Goal: Find specific page/section: Find specific page/section

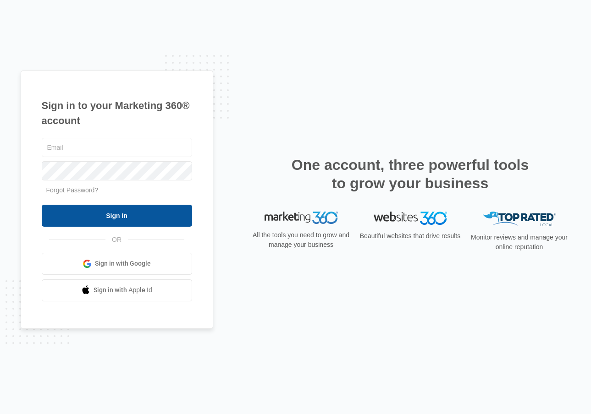
type input "[PERSON_NAME][EMAIL_ADDRESS][PERSON_NAME][DOMAIN_NAME]"
click at [183, 216] on input "Sign In" at bounding box center [117, 216] width 150 height 22
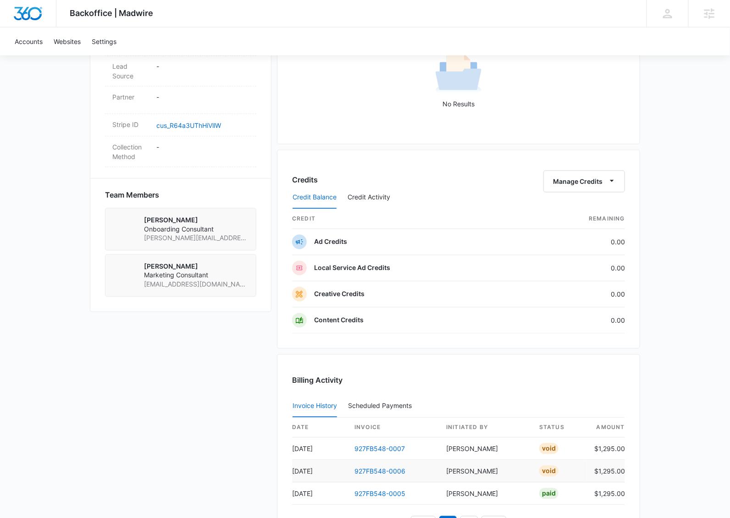
scroll to position [698, 0]
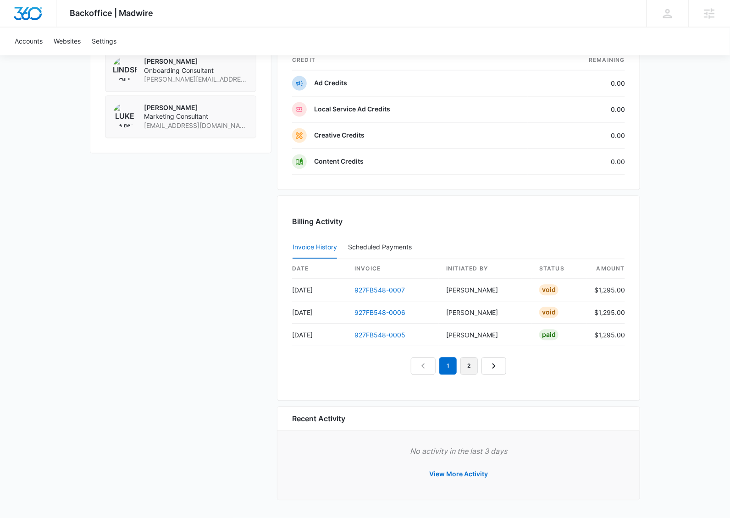
click at [470, 364] on link "2" at bounding box center [468, 366] width 17 height 17
click at [481, 362] on link "3" at bounding box center [479, 366] width 17 height 17
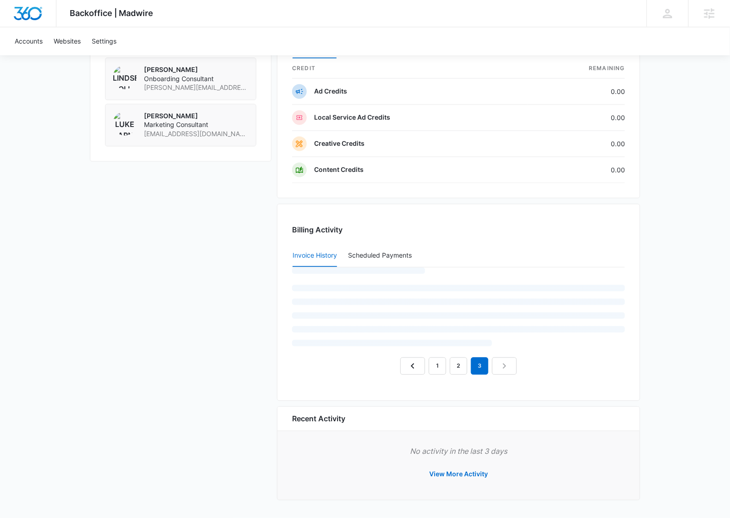
scroll to position [653, 0]
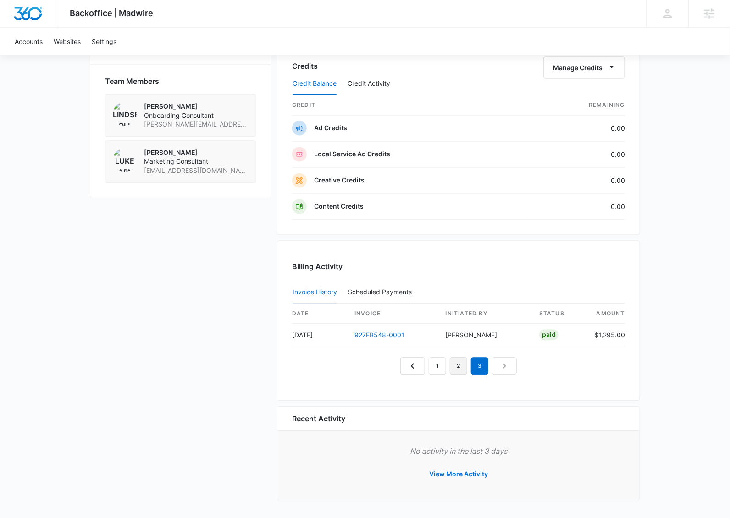
click at [456, 365] on link "2" at bounding box center [458, 366] width 17 height 17
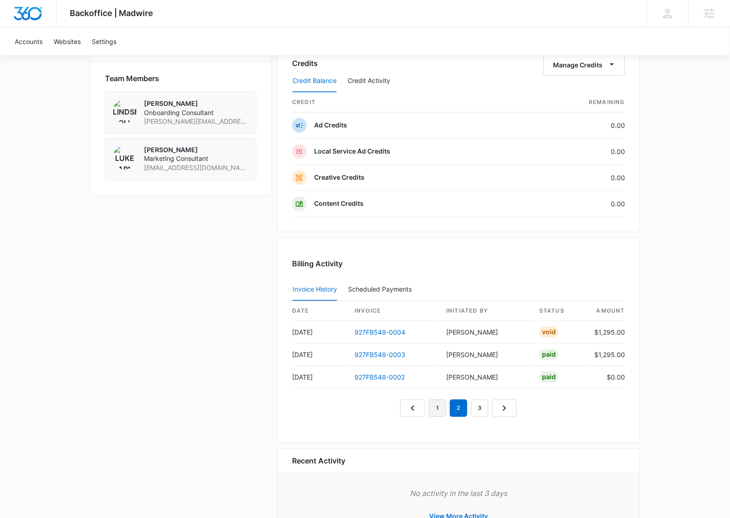
click at [431, 411] on link "1" at bounding box center [437, 408] width 17 height 17
click at [482, 412] on link "3" at bounding box center [479, 408] width 17 height 17
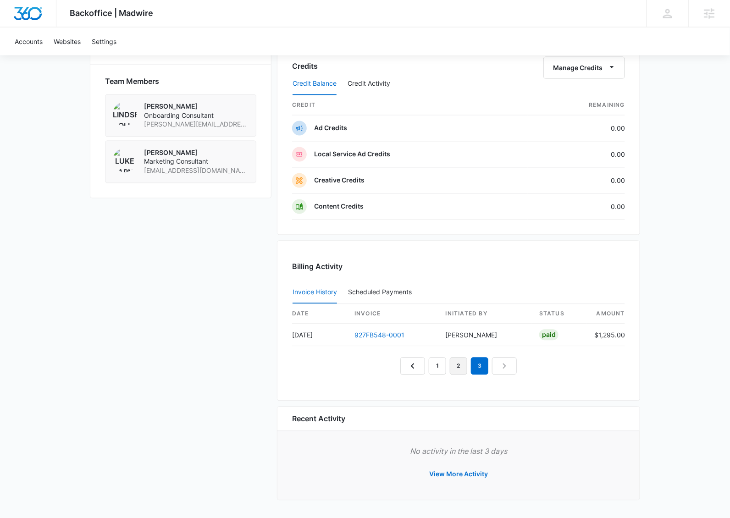
click at [464, 366] on link "2" at bounding box center [458, 366] width 17 height 17
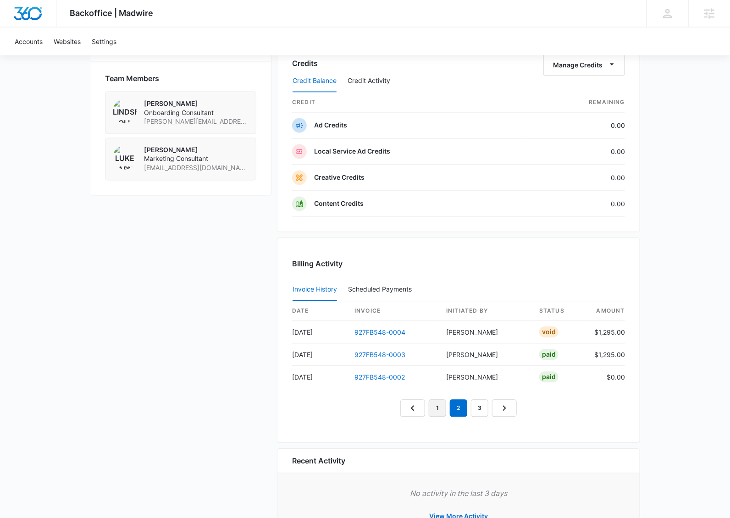
click at [439, 411] on link "1" at bounding box center [437, 408] width 17 height 17
click at [479, 414] on link "3" at bounding box center [479, 408] width 17 height 17
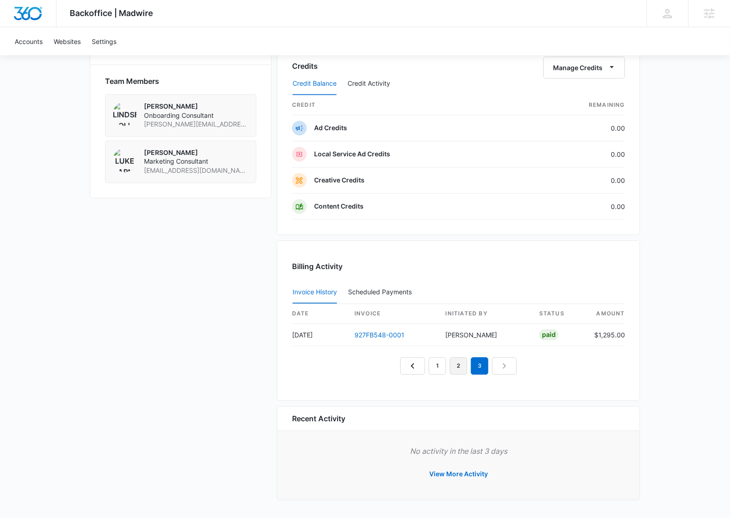
click at [462, 367] on link "2" at bounding box center [458, 366] width 17 height 17
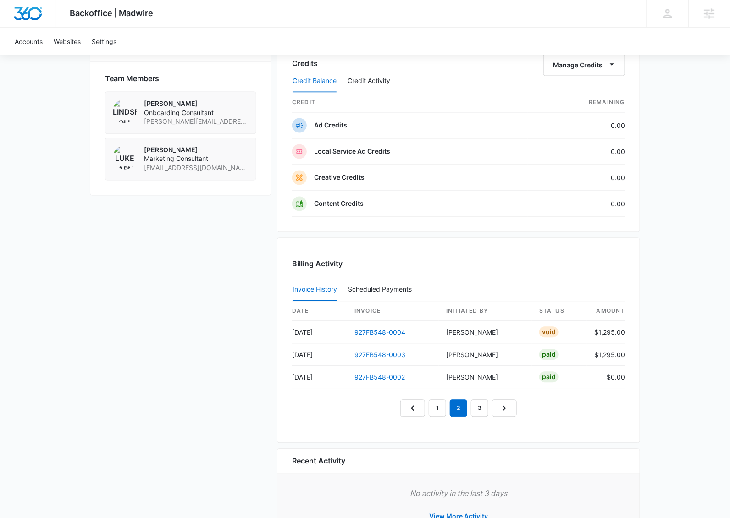
click at [490, 412] on nav "1 2 3" at bounding box center [458, 408] width 116 height 17
click at [484, 412] on link "3" at bounding box center [479, 408] width 17 height 17
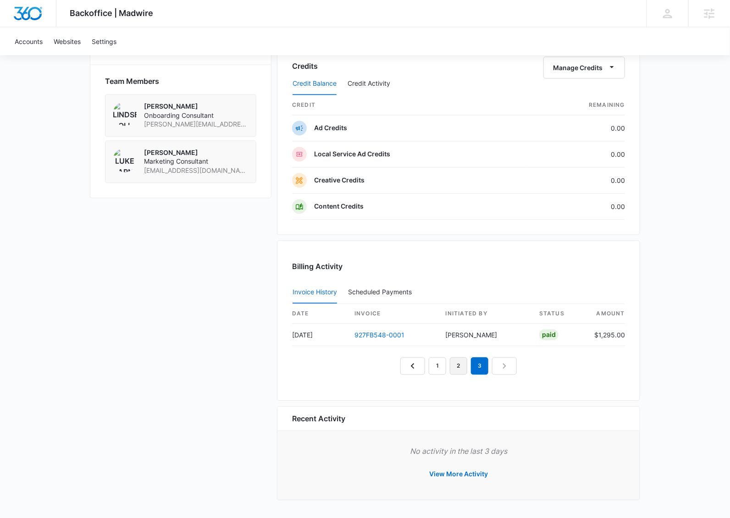
click at [464, 363] on link "2" at bounding box center [458, 366] width 17 height 17
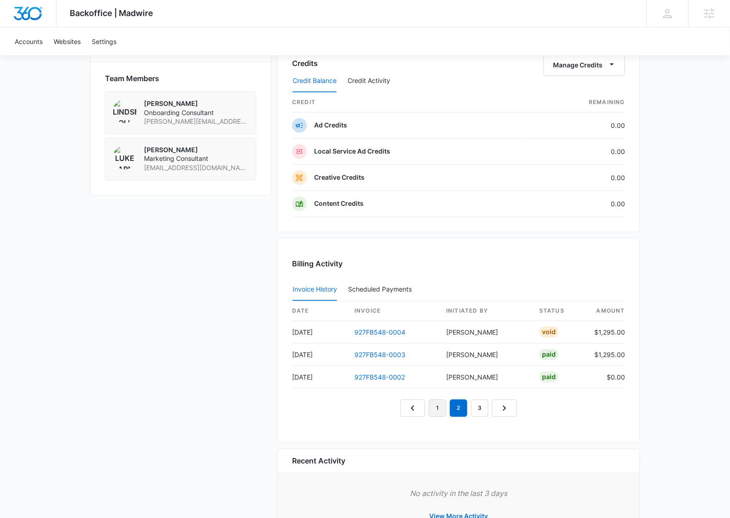
click at [437, 409] on link "1" at bounding box center [437, 408] width 17 height 17
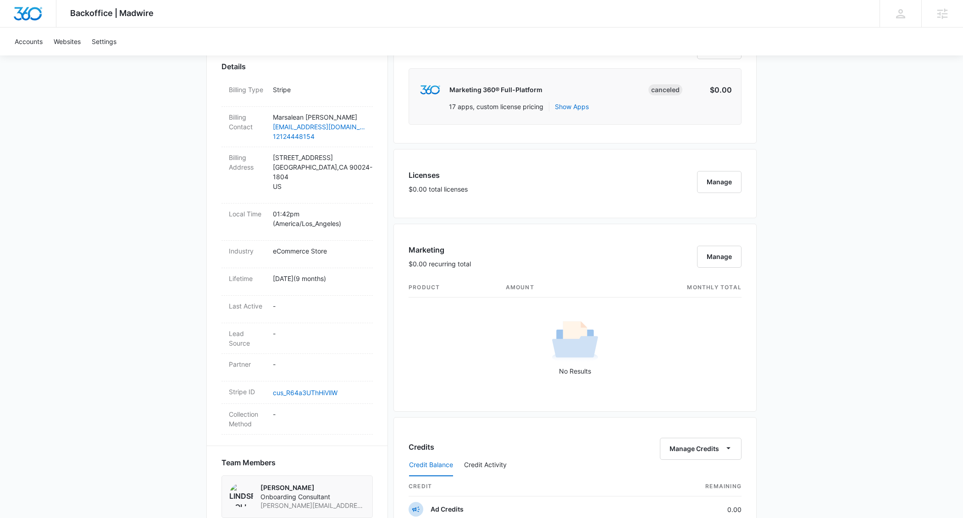
scroll to position [672, 0]
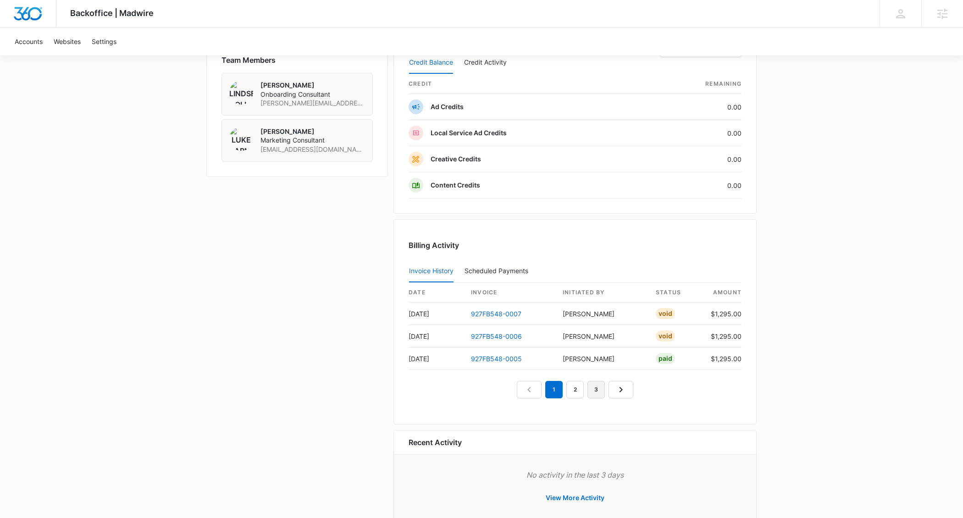
click at [598, 393] on link "3" at bounding box center [595, 389] width 17 height 17
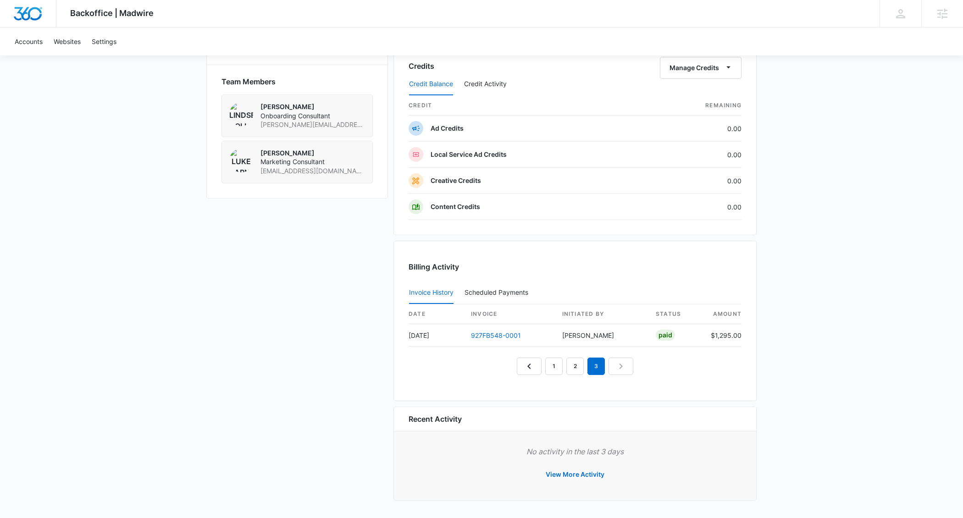
scroll to position [653, 0]
click at [572, 369] on link "2" at bounding box center [574, 366] width 17 height 17
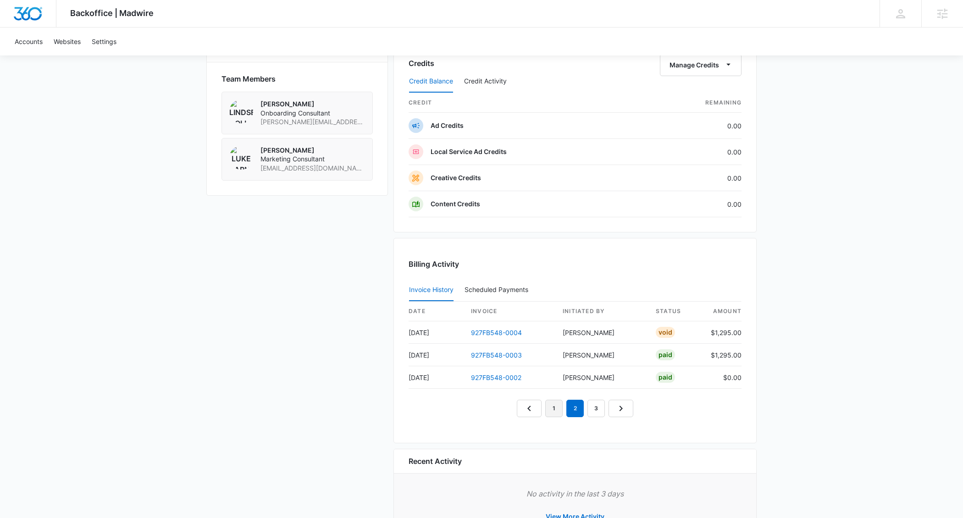
click at [550, 413] on link "1" at bounding box center [553, 408] width 17 height 17
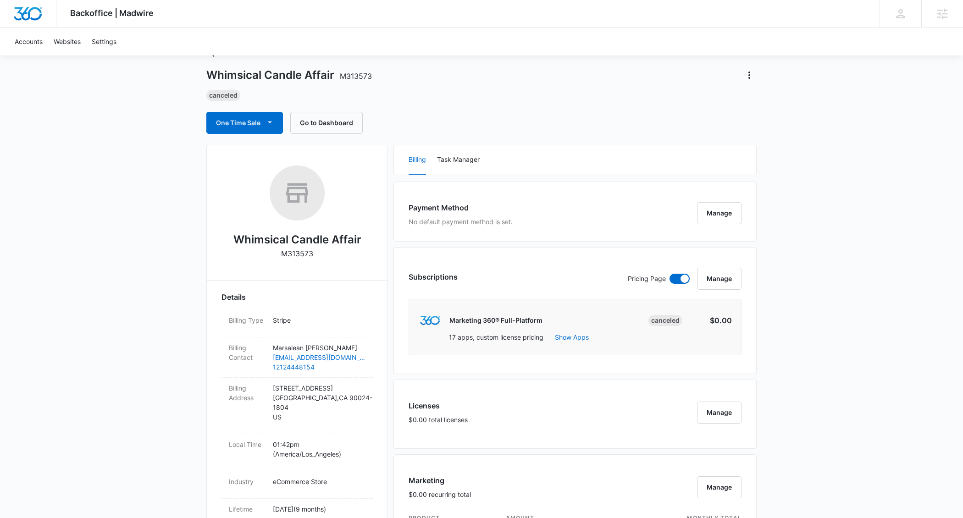
scroll to position [0, 0]
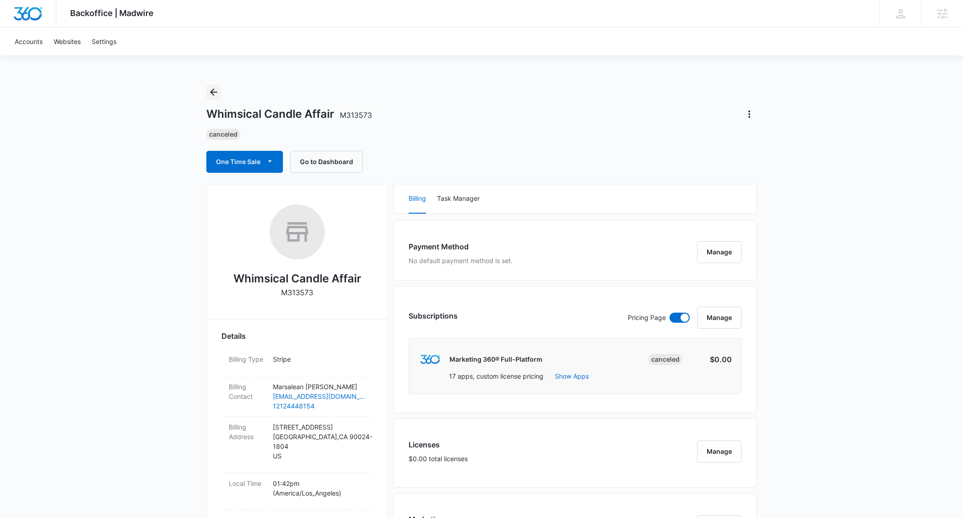
click at [213, 96] on icon "Back" at bounding box center [213, 92] width 11 height 11
